Goal: Go to known website: Access a specific website the user already knows

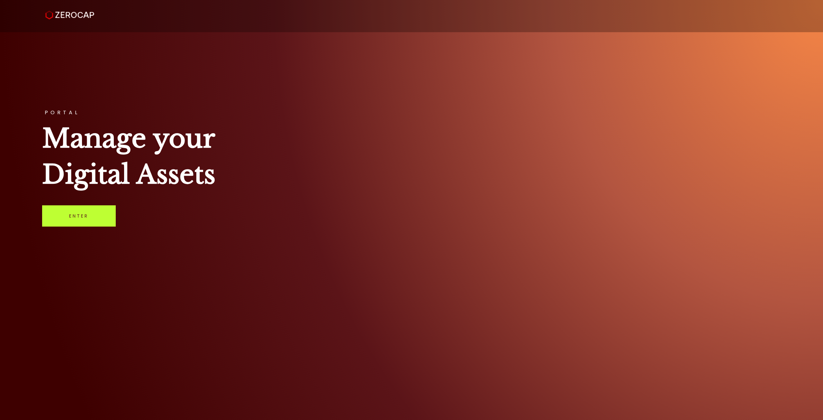
click at [77, 214] on link "Enter" at bounding box center [79, 215] width 74 height 21
click at [89, 214] on link "Enter" at bounding box center [79, 215] width 74 height 21
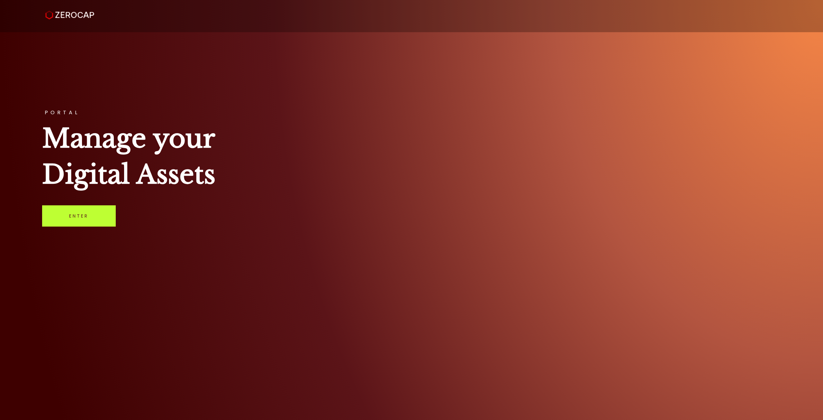
click at [92, 217] on link "Enter" at bounding box center [79, 215] width 74 height 21
